Goal: Transaction & Acquisition: Subscribe to service/newsletter

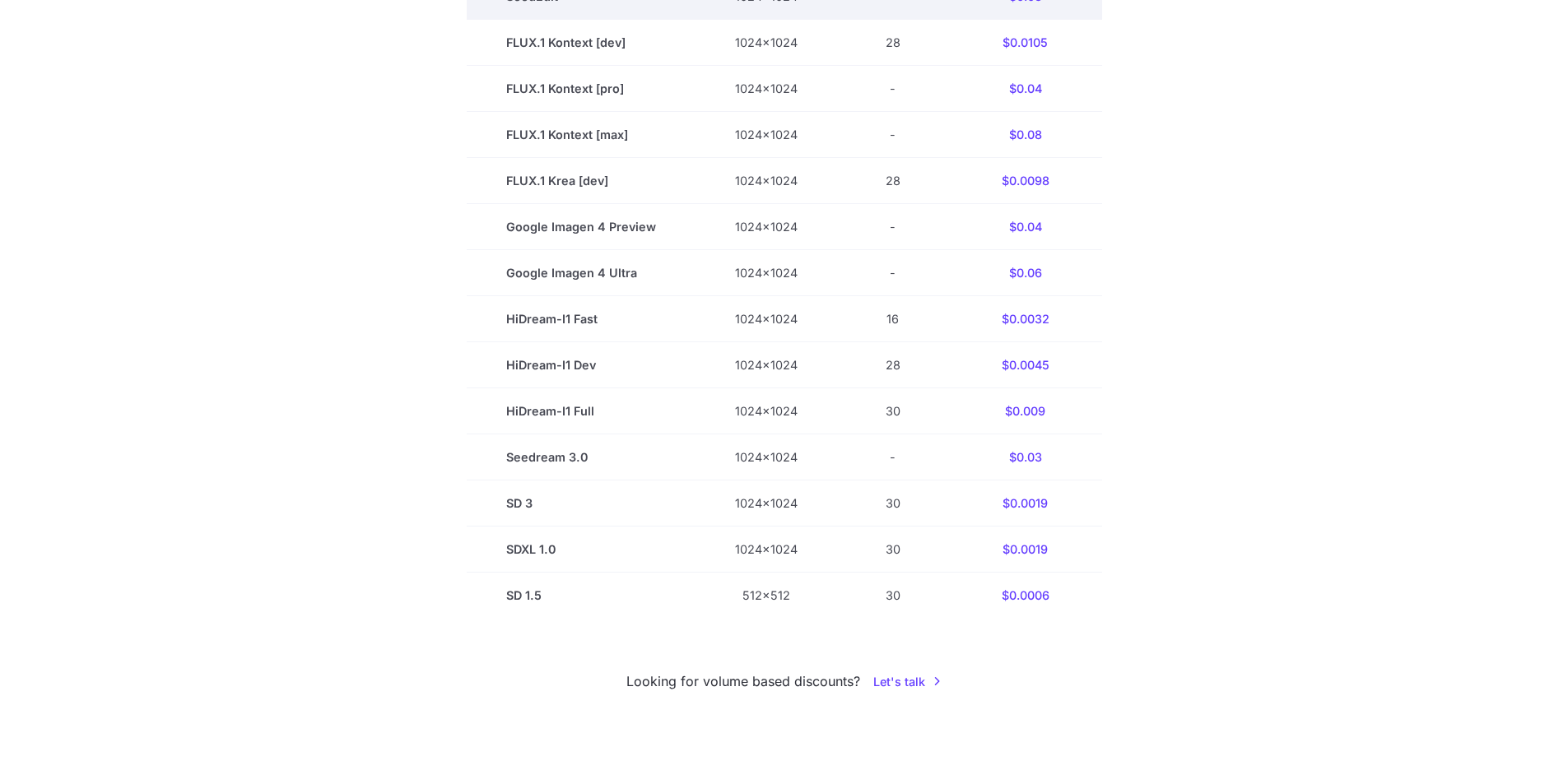
scroll to position [740, 0]
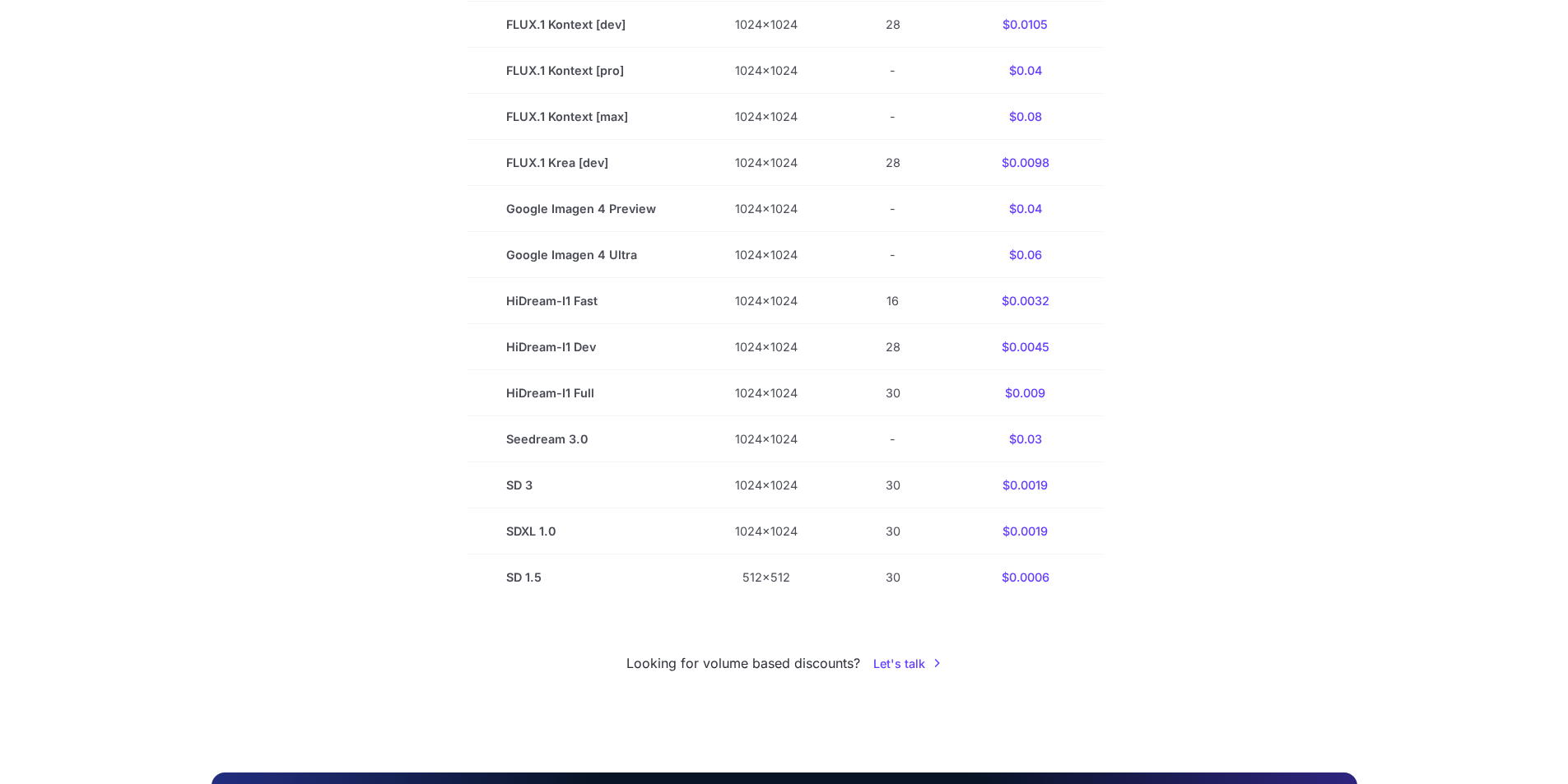
drag, startPoint x: 900, startPoint y: 291, endPoint x: 1358, endPoint y: 191, distance: 468.8
click at [1358, 191] on div "Pricing based on what you use Exact pricing depends on your setup. Use the Play…" at bounding box center [784, 52] width 1186 height 1243
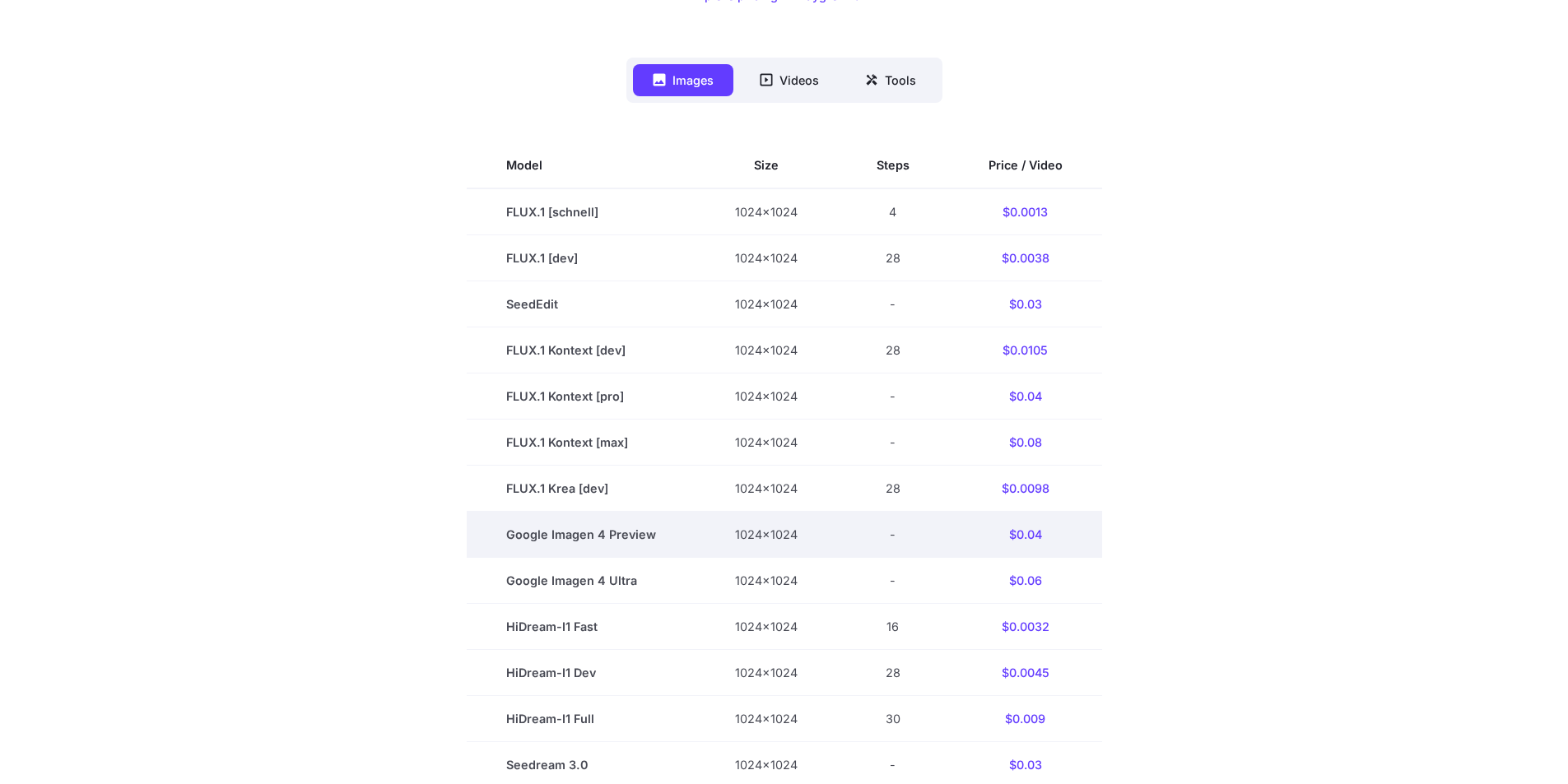
scroll to position [411, 0]
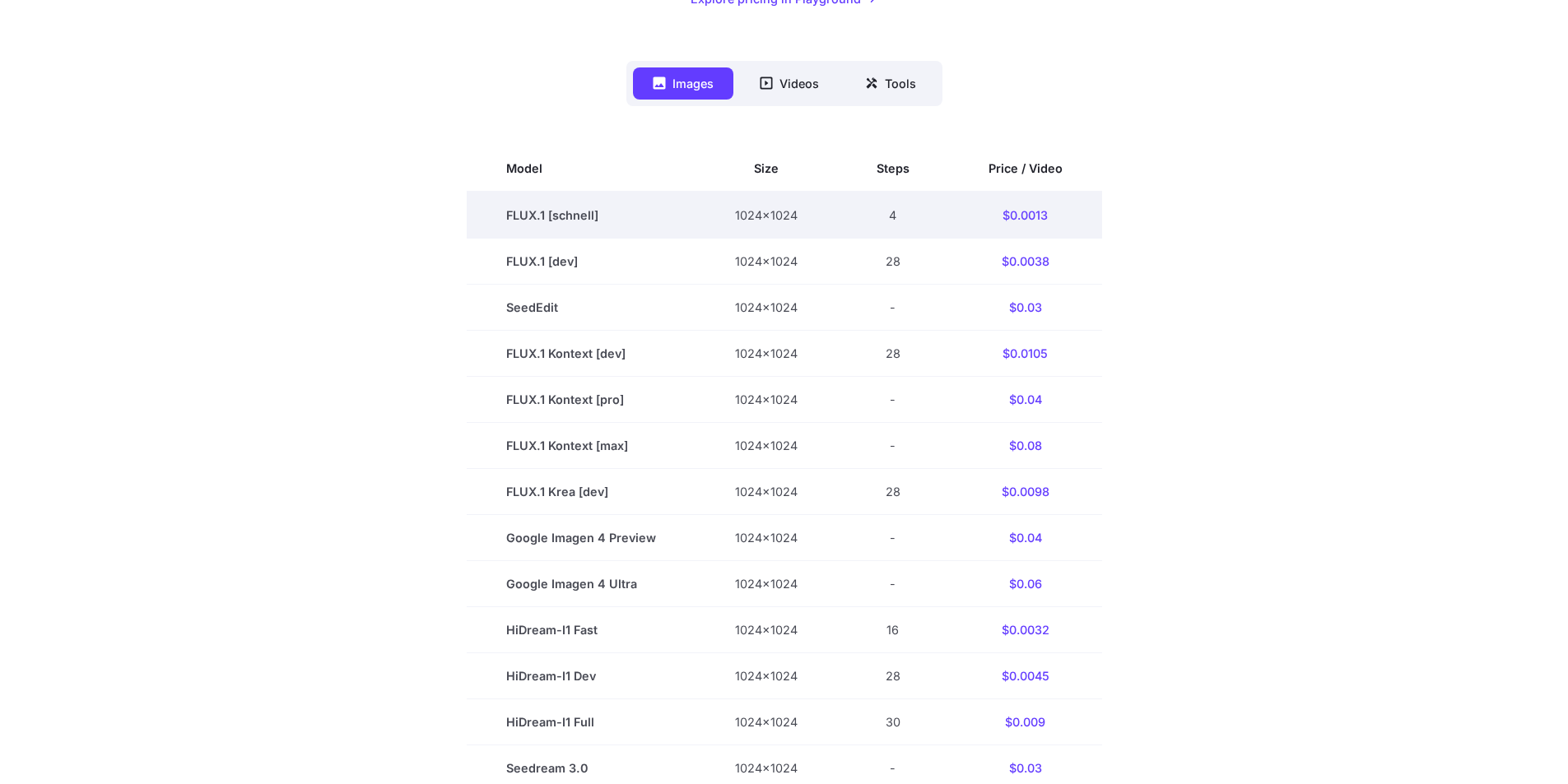
click at [571, 203] on td "FLUX.1 [schnell]" at bounding box center [581, 215] width 228 height 47
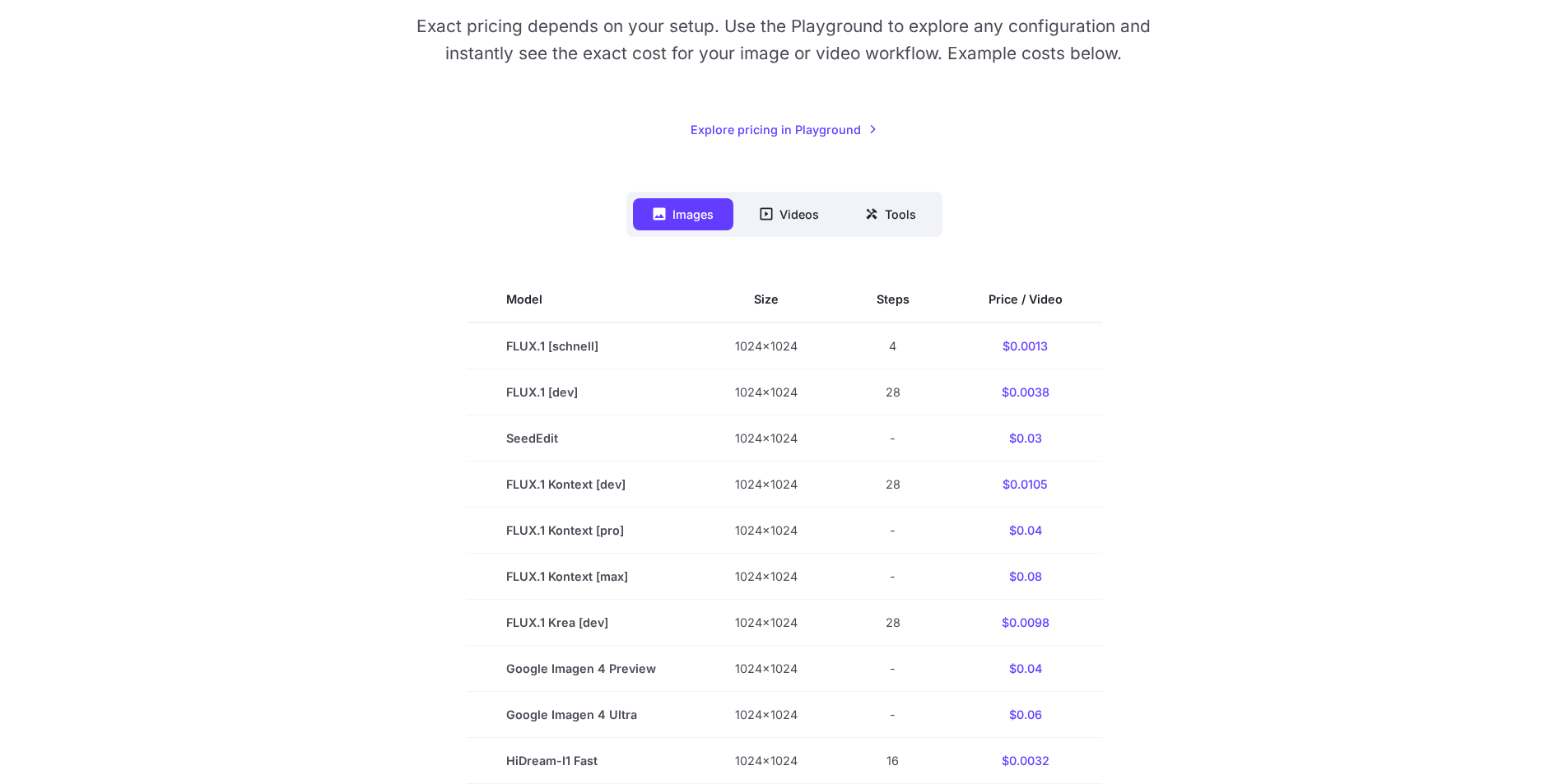
scroll to position [247, 0]
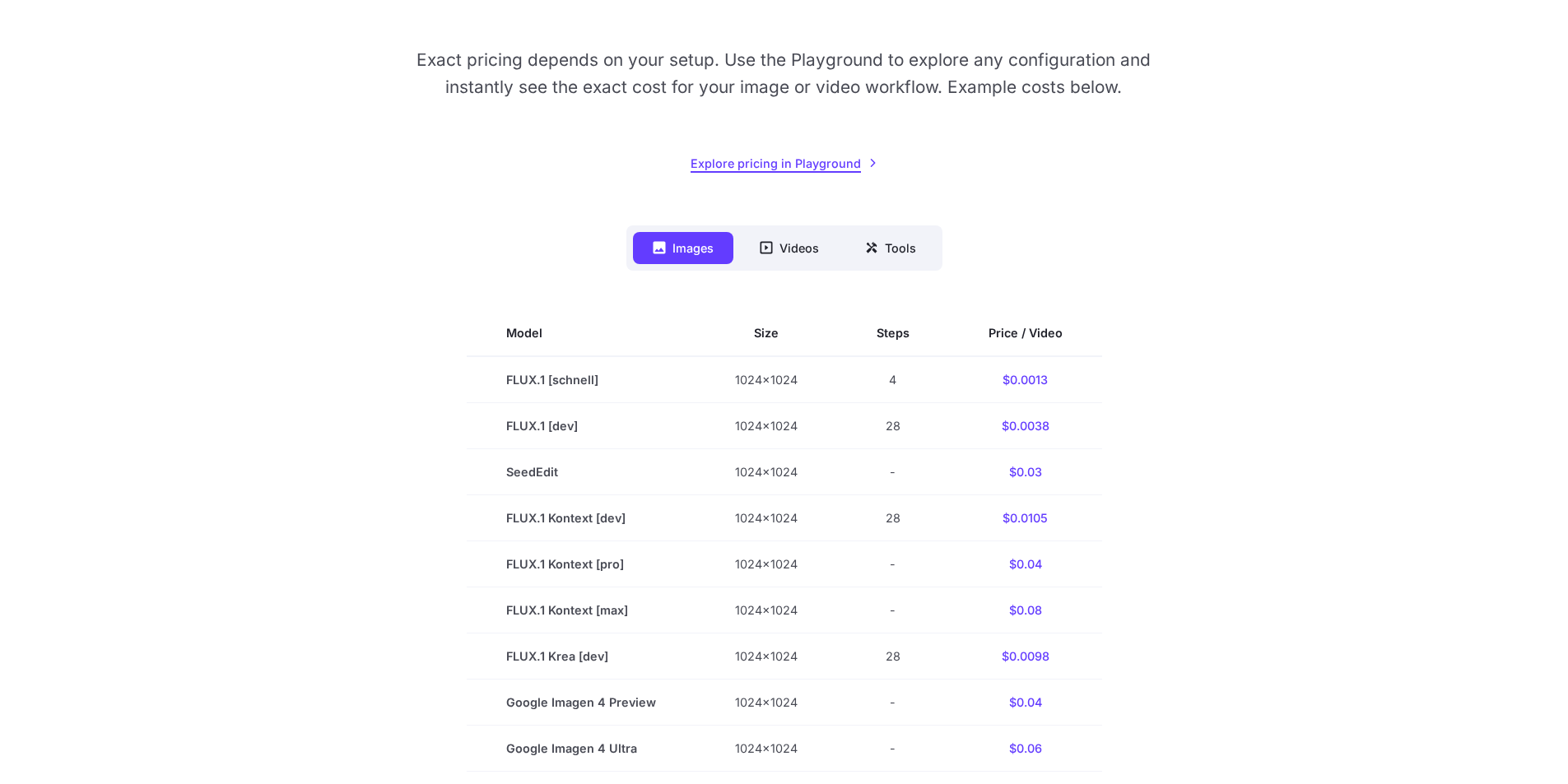
click at [786, 159] on link "Explore pricing in Playground" at bounding box center [784, 163] width 186 height 19
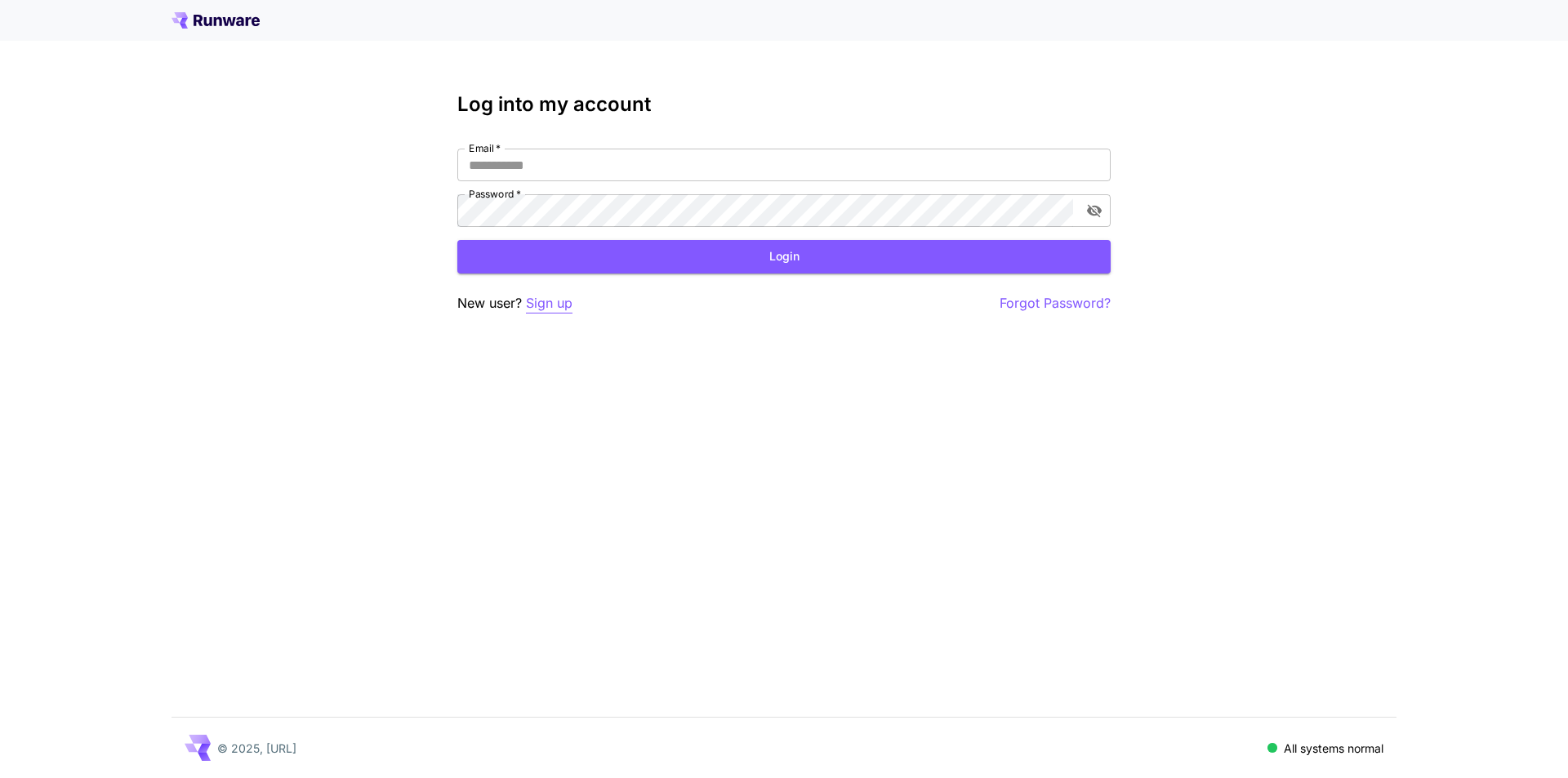
click at [558, 299] on p "Sign up" at bounding box center [549, 303] width 47 height 20
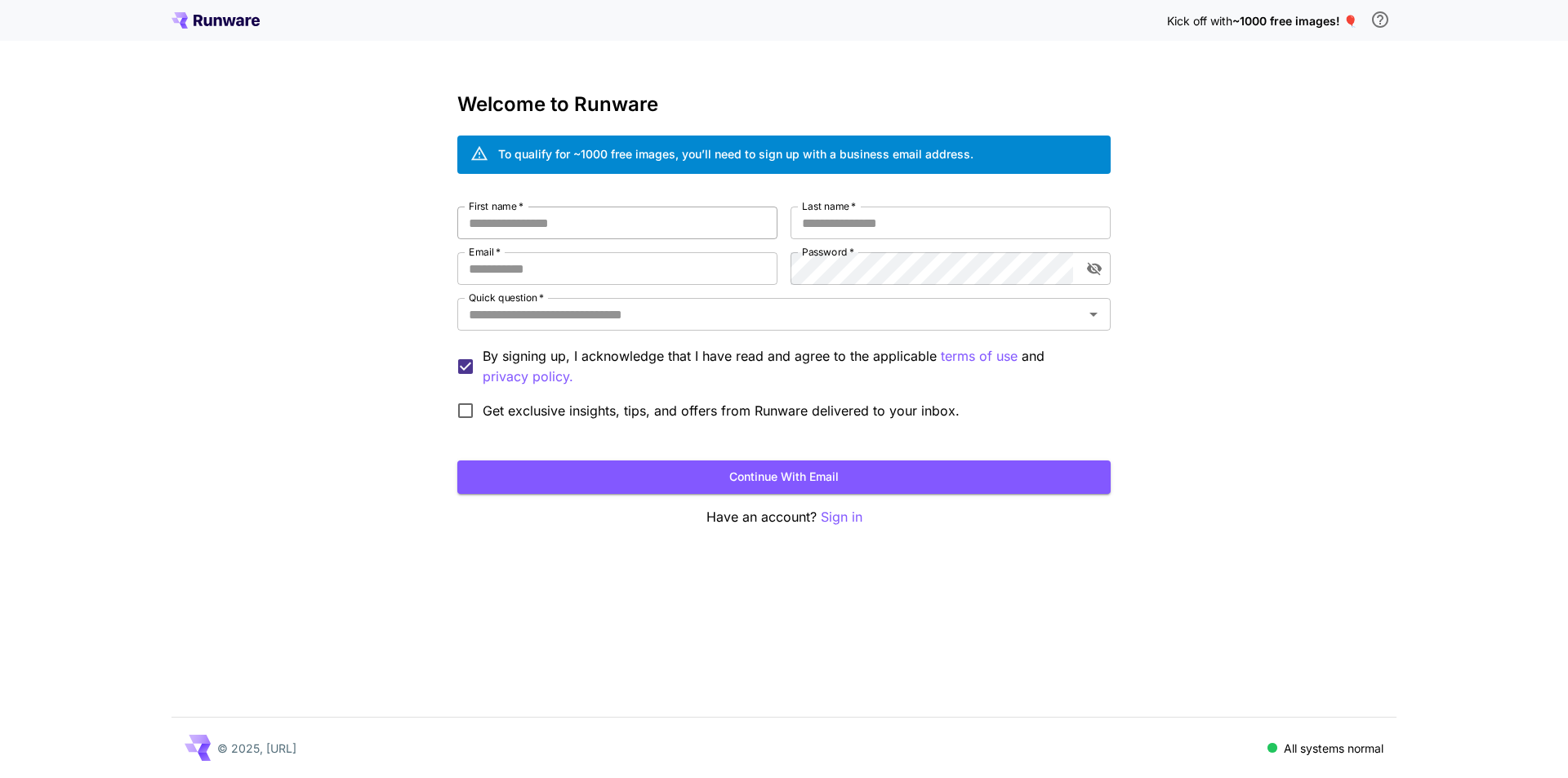
click at [605, 211] on input "First name   *" at bounding box center [617, 222] width 320 height 32
